Goal: Task Accomplishment & Management: Manage account settings

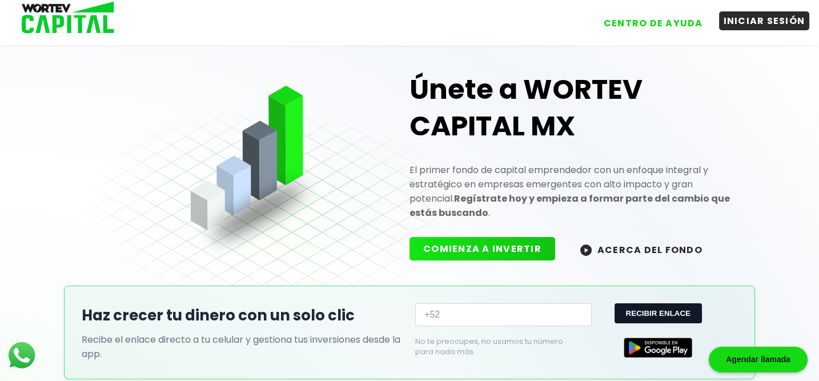
click at [760, 24] on button "INICIAR SESIÓN" at bounding box center [764, 20] width 91 height 19
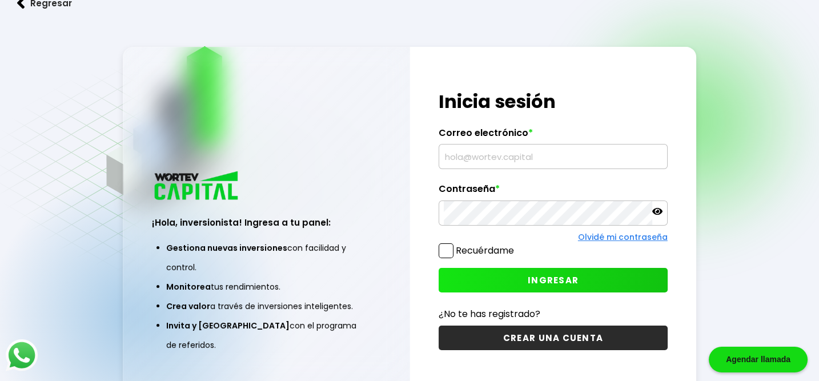
type input "[EMAIL_ADDRESS][DOMAIN_NAME]"
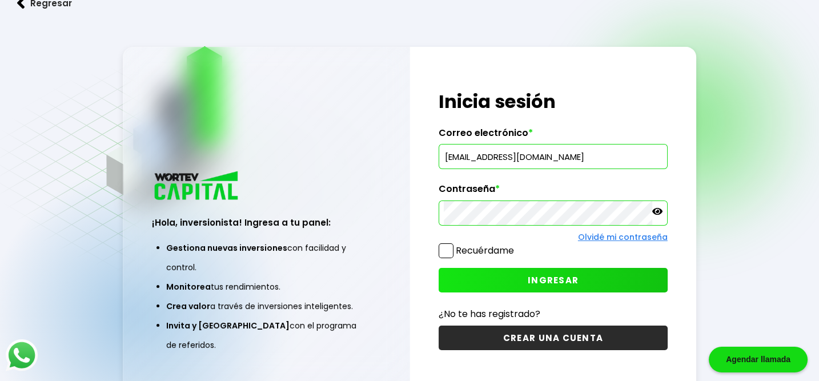
click at [658, 206] on icon at bounding box center [657, 211] width 10 height 10
click at [563, 280] on span "INGRESAR" at bounding box center [553, 280] width 51 height 12
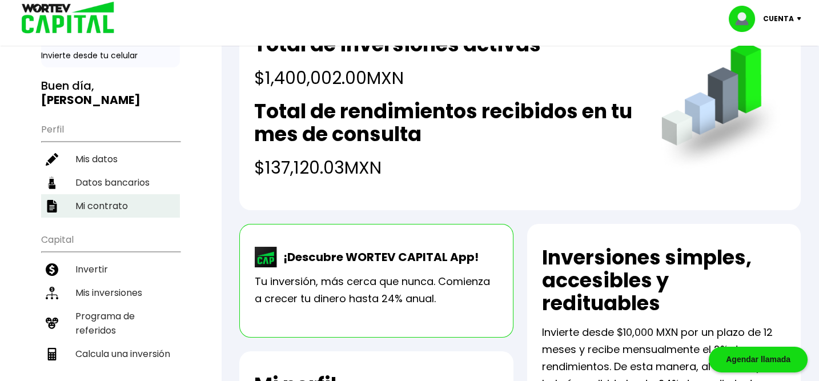
scroll to position [76, 0]
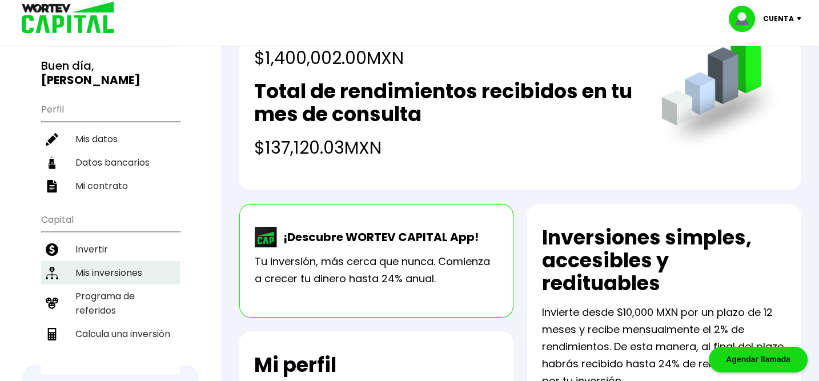
click at [107, 261] on li "Mis inversiones" at bounding box center [110, 272] width 139 height 23
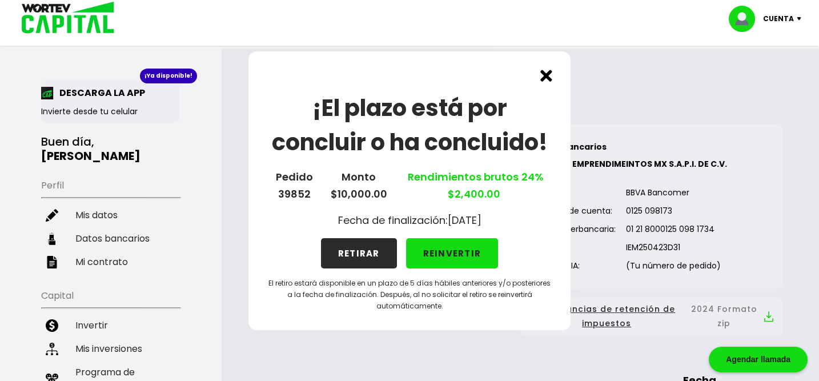
click at [550, 72] on img at bounding box center [546, 76] width 12 height 12
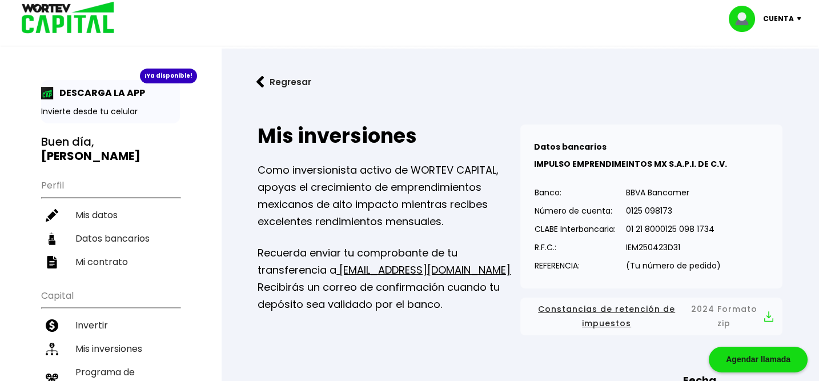
click at [262, 79] on img at bounding box center [260, 82] width 8 height 12
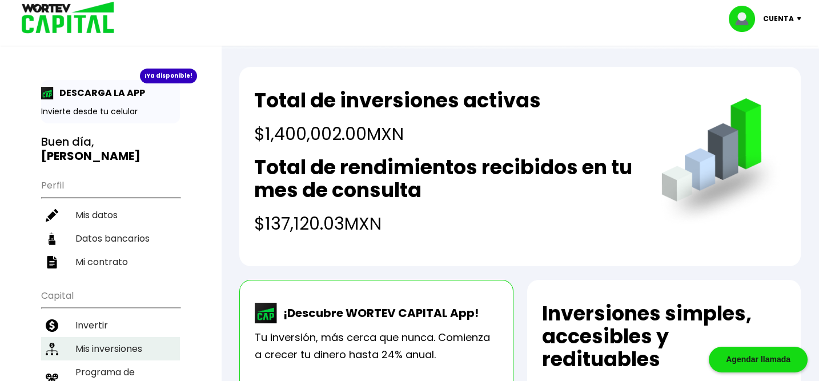
click at [79, 337] on li "Mis inversiones" at bounding box center [110, 348] width 139 height 23
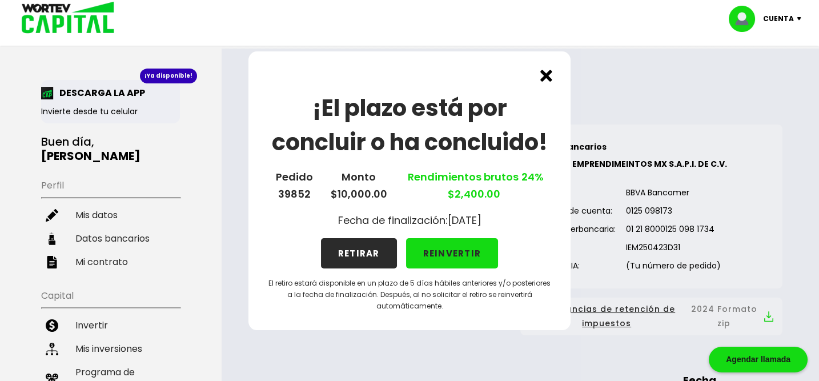
click at [547, 77] on img at bounding box center [546, 76] width 12 height 12
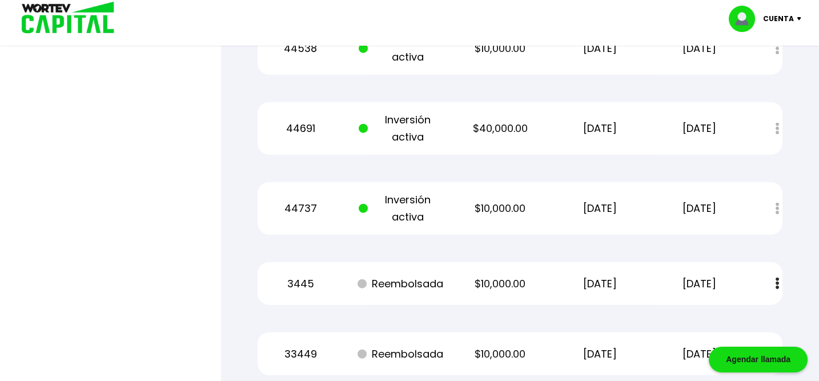
scroll to position [5789, 0]
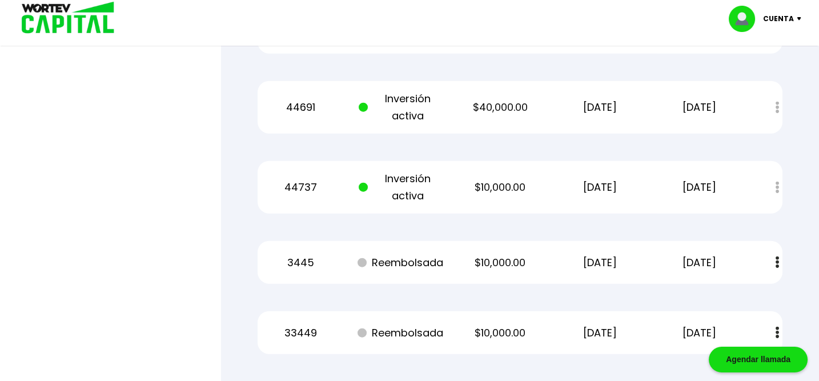
click at [772, 12] on p "Cuenta" at bounding box center [778, 18] width 31 height 17
click at [737, 81] on li "Cerrar sesión" at bounding box center [766, 76] width 91 height 23
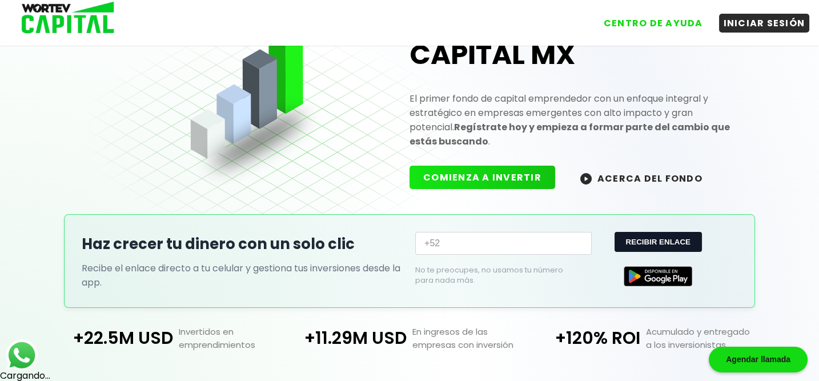
scroll to position [331, 0]
